Goal: Information Seeking & Learning: Learn about a topic

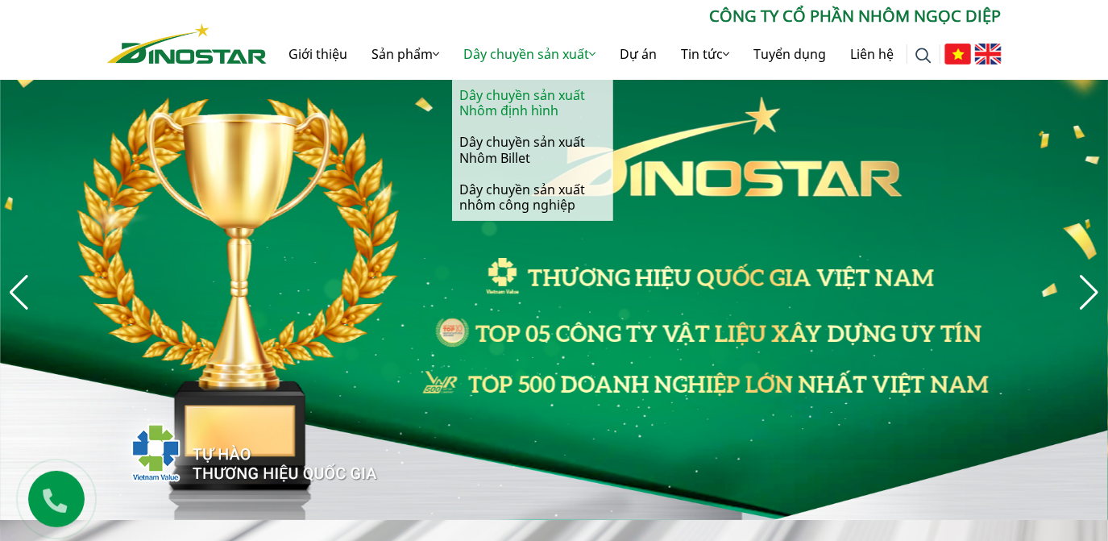
click at [530, 95] on link "Dây chuyền sản xuất Nhôm định hình" at bounding box center [532, 103] width 161 height 47
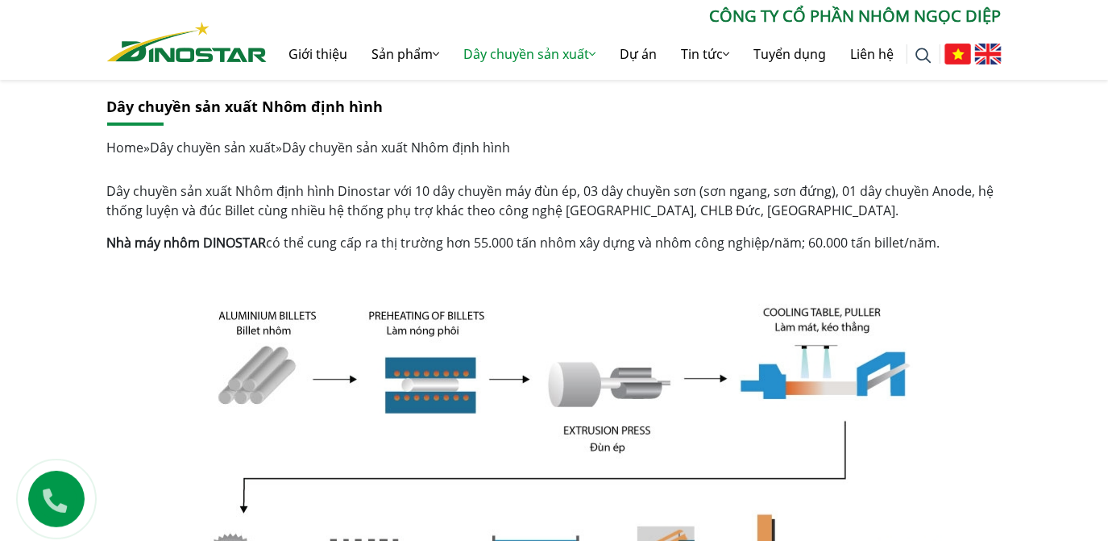
scroll to position [439, 0]
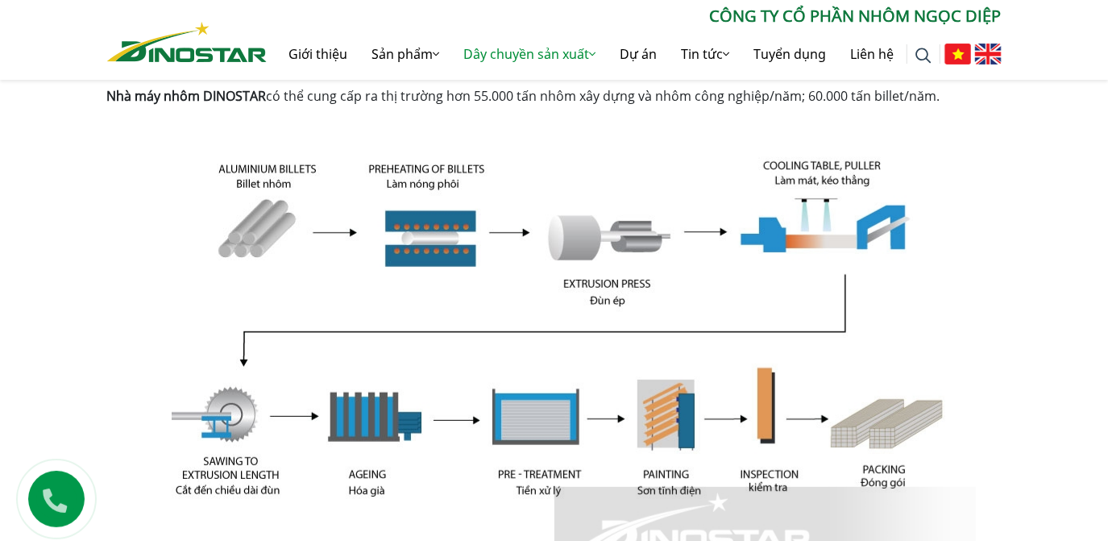
click at [400, 184] on img at bounding box center [554, 341] width 843 height 446
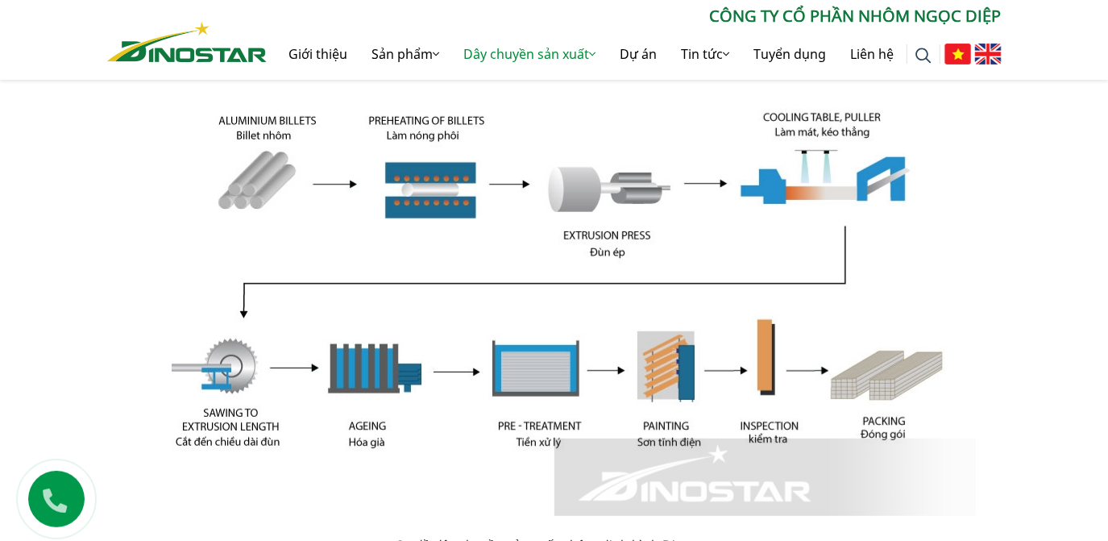
scroll to position [513, 0]
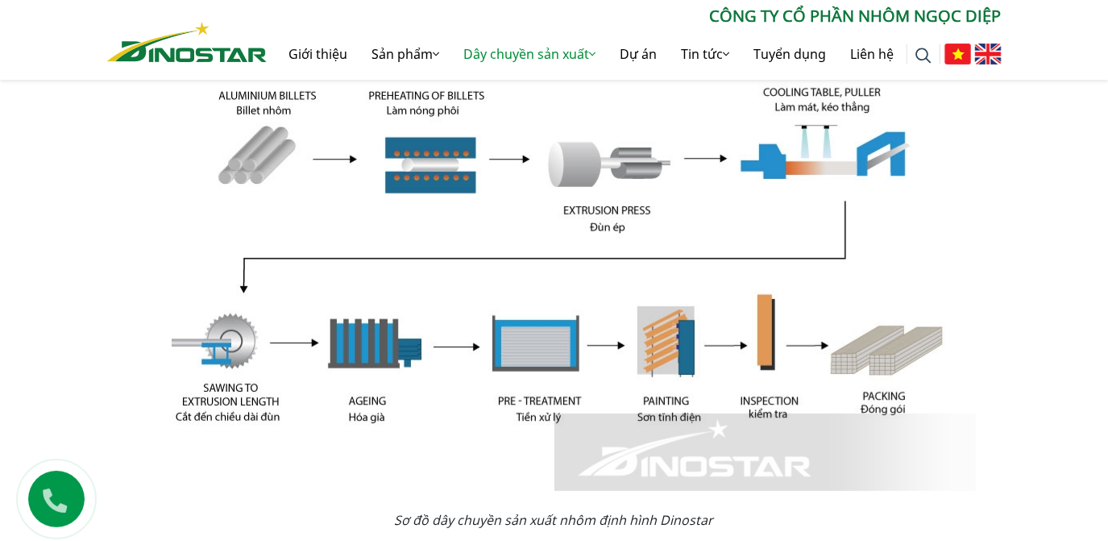
click at [401, 95] on img at bounding box center [554, 268] width 843 height 446
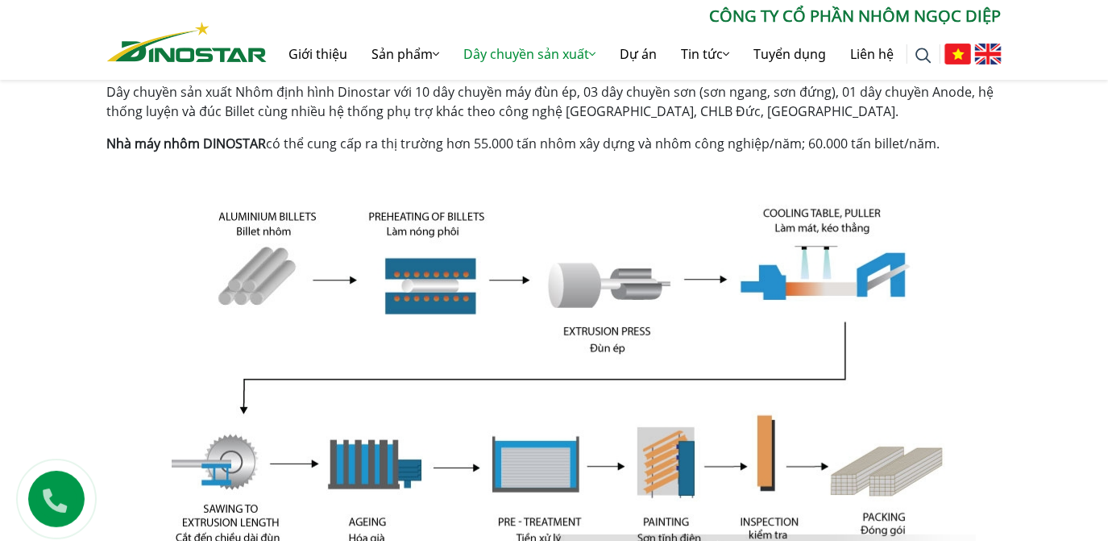
scroll to position [366, 0]
